Goal: Task Accomplishment & Management: Manage account settings

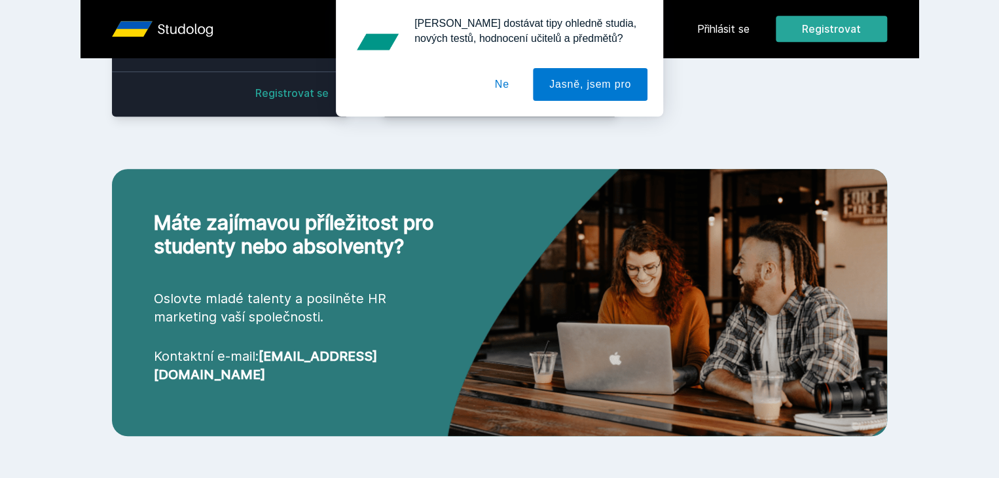
scroll to position [542, 0]
click at [510, 86] on button "Ne" at bounding box center [501, 84] width 47 height 33
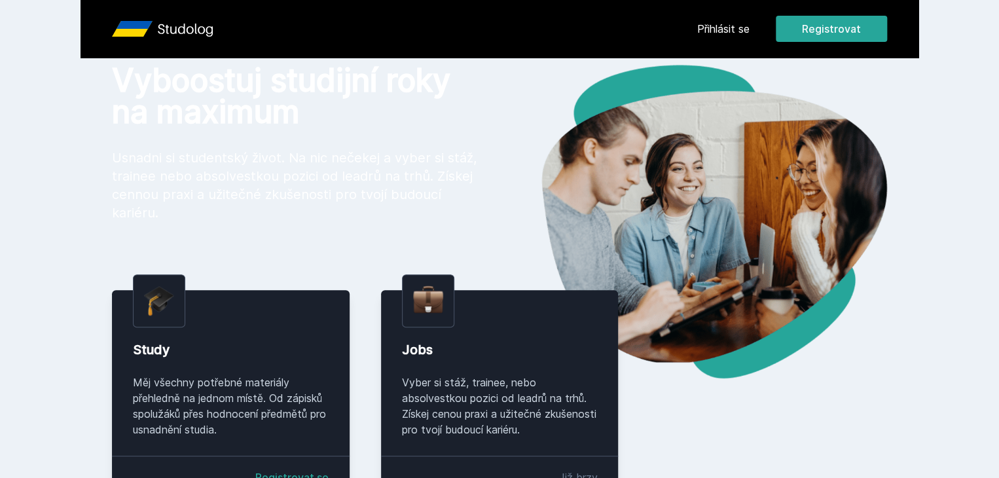
scroll to position [0, 0]
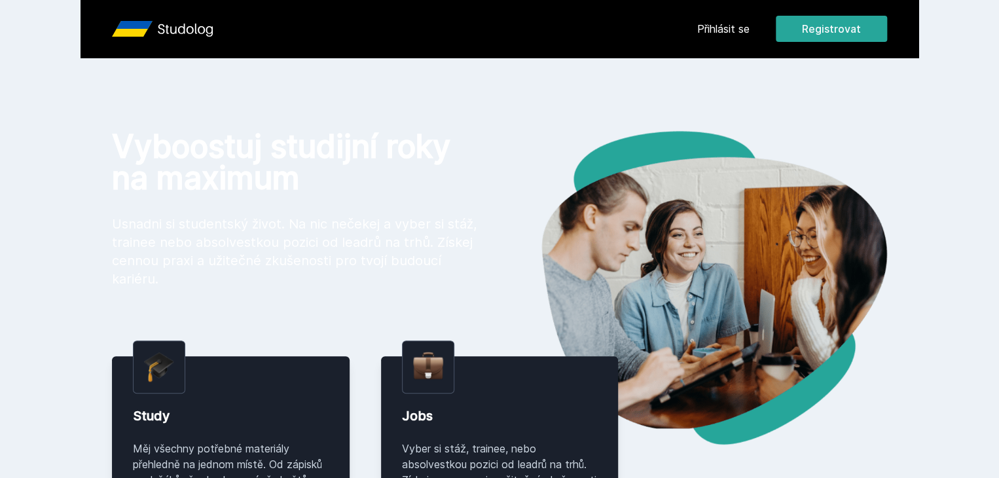
click at [749, 34] on link "Přihlásit se" at bounding box center [723, 29] width 52 height 16
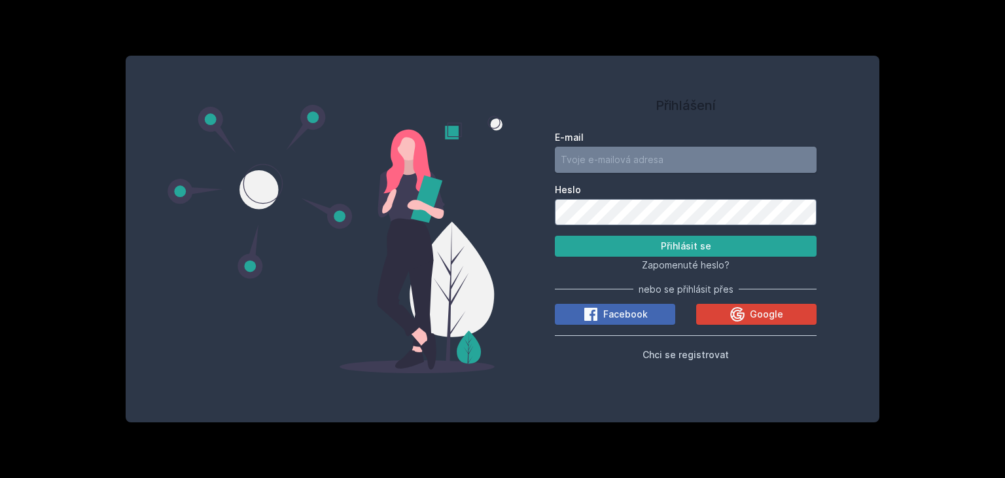
click at [610, 157] on input "E-mail" at bounding box center [686, 160] width 262 height 26
type input "hros05@vse.cz"
click at [555, 236] on button "Přihlásit se" at bounding box center [686, 246] width 262 height 21
